Goal: Check status: Check status

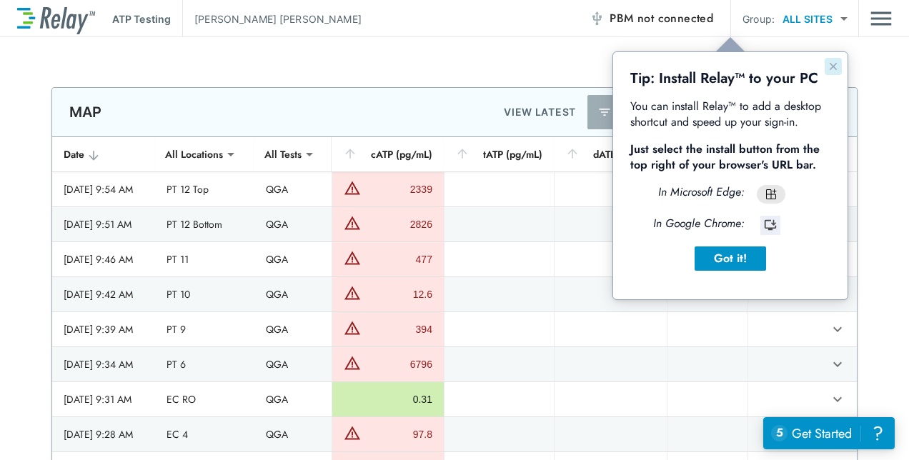
click at [836, 69] on icon "Close guide" at bounding box center [833, 66] width 7 height 7
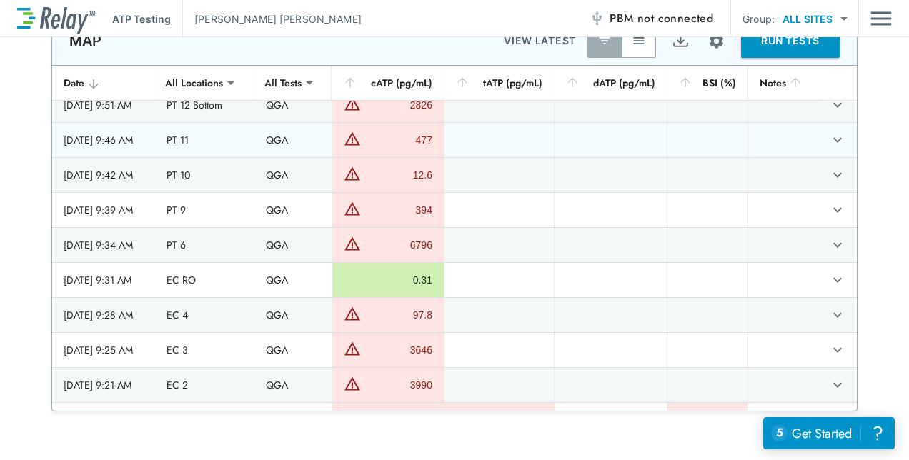
scroll to position [75, 0]
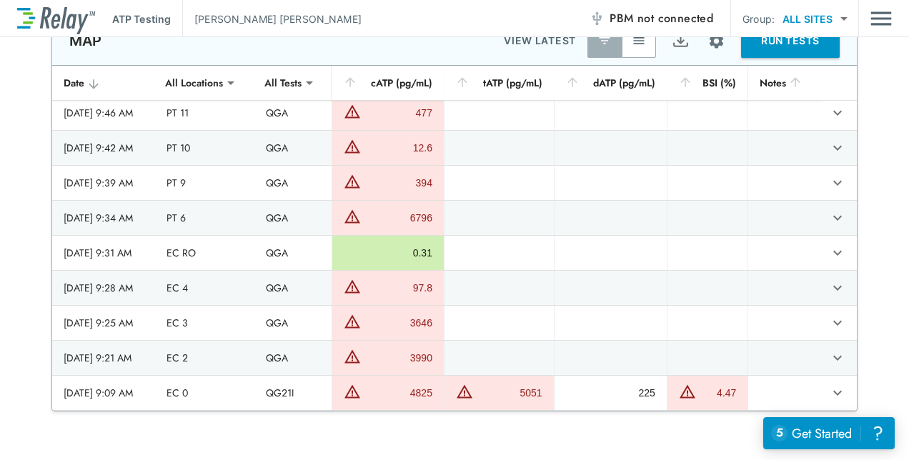
click at [89, 84] on icon "sticky table" at bounding box center [93, 83] width 9 height 9
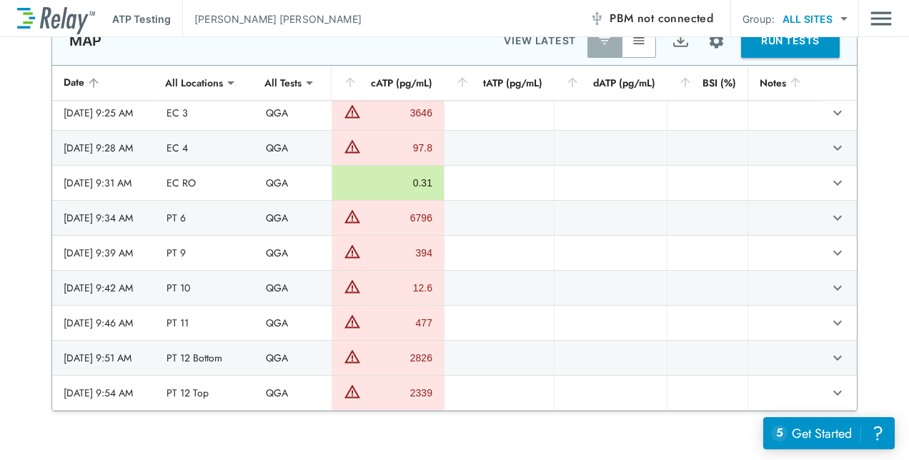
click at [87, 81] on icon "sticky table" at bounding box center [93, 83] width 14 height 14
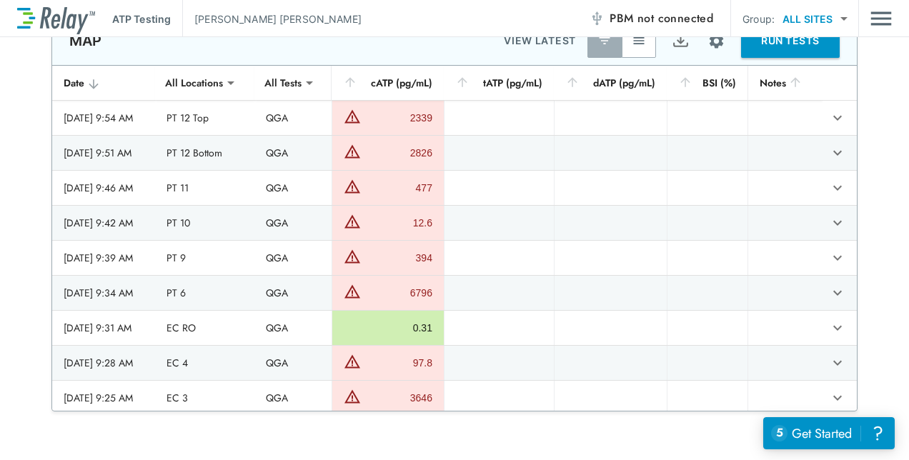
scroll to position [0, 0]
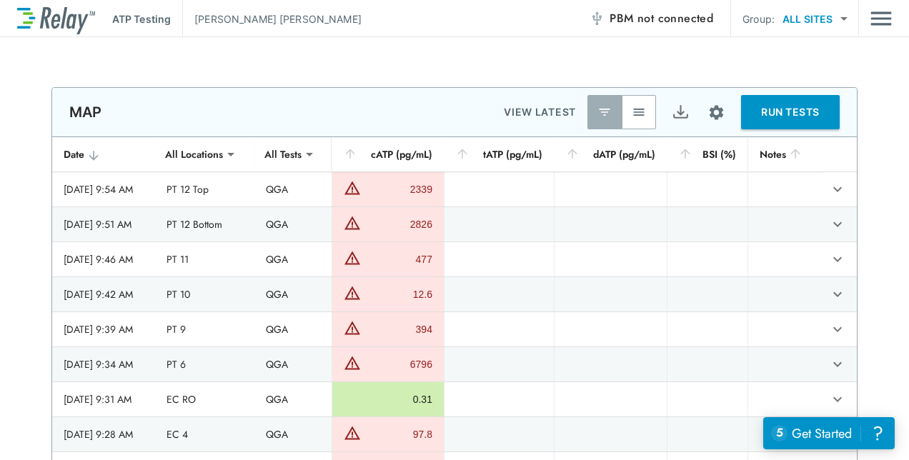
click at [527, 112] on p "VIEW LATEST" at bounding box center [540, 112] width 72 height 17
click at [637, 108] on img "button" at bounding box center [639, 112] width 14 height 14
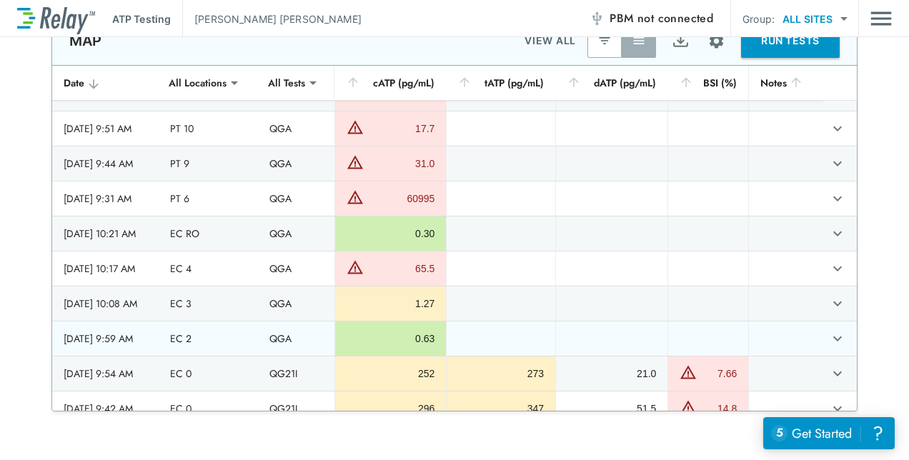
scroll to position [5157, 0]
